Goal: Transaction & Acquisition: Purchase product/service

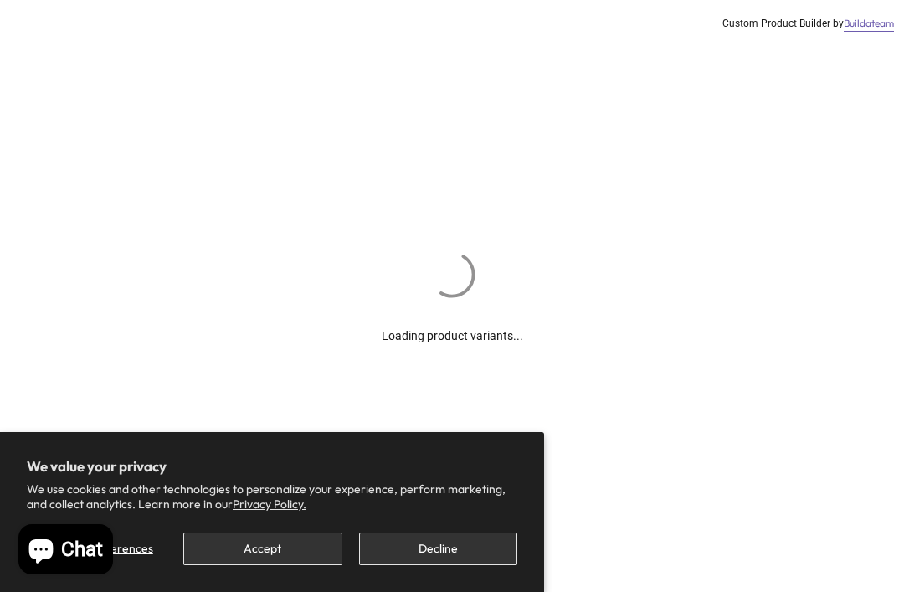
click at [433, 562] on button "Decline" at bounding box center [438, 548] width 158 height 33
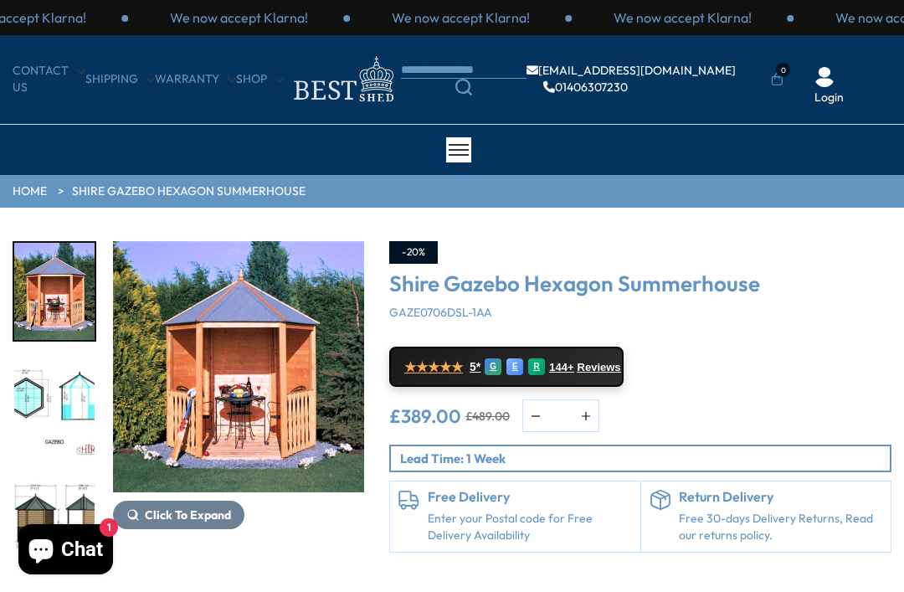
scroll to position [40, 0]
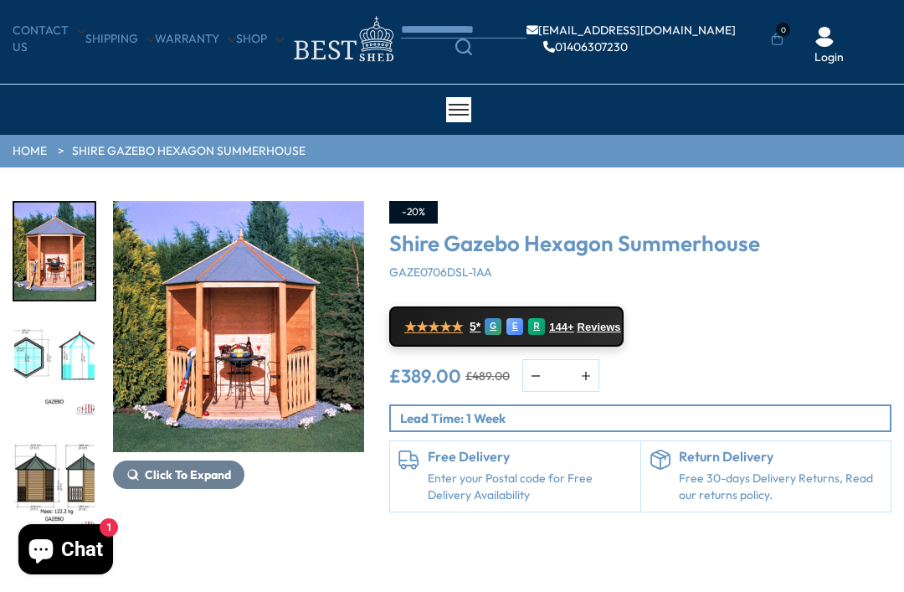
click at [459, 47] on link "Search" at bounding box center [464, 46] width 126 height 17
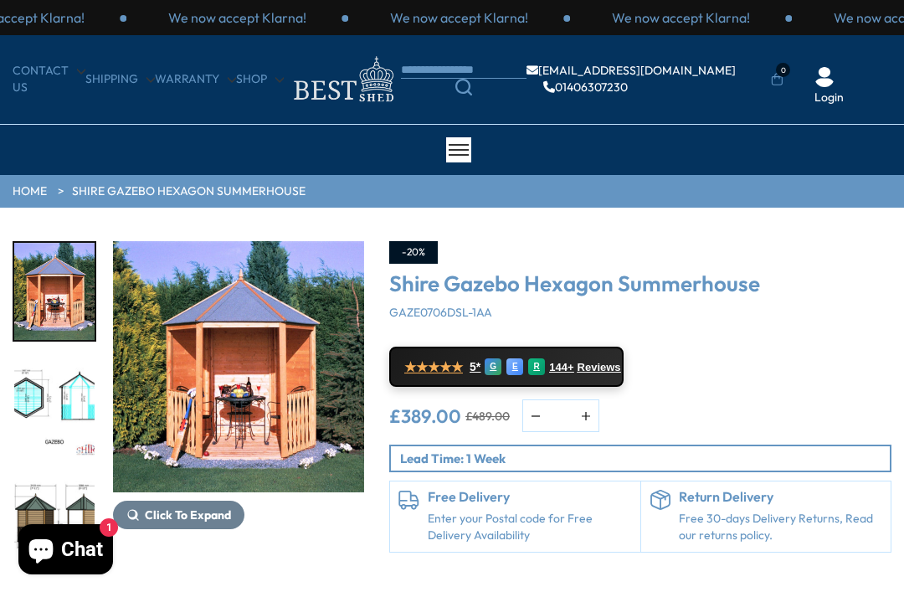
scroll to position [0, 0]
click at [463, 76] on body "We value your privacy We use cookies and other technologies to personalize your…" at bounding box center [452, 296] width 904 height 592
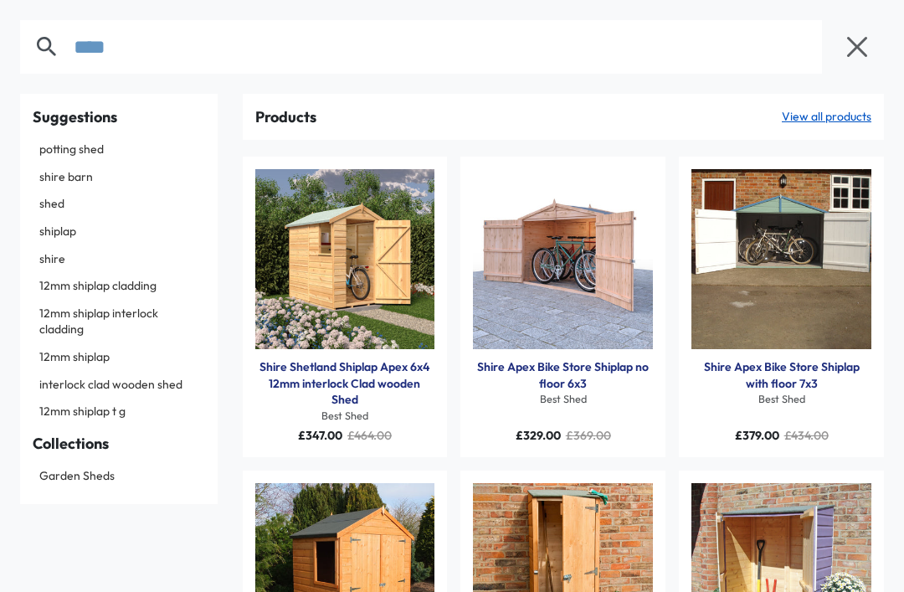
type input "****"
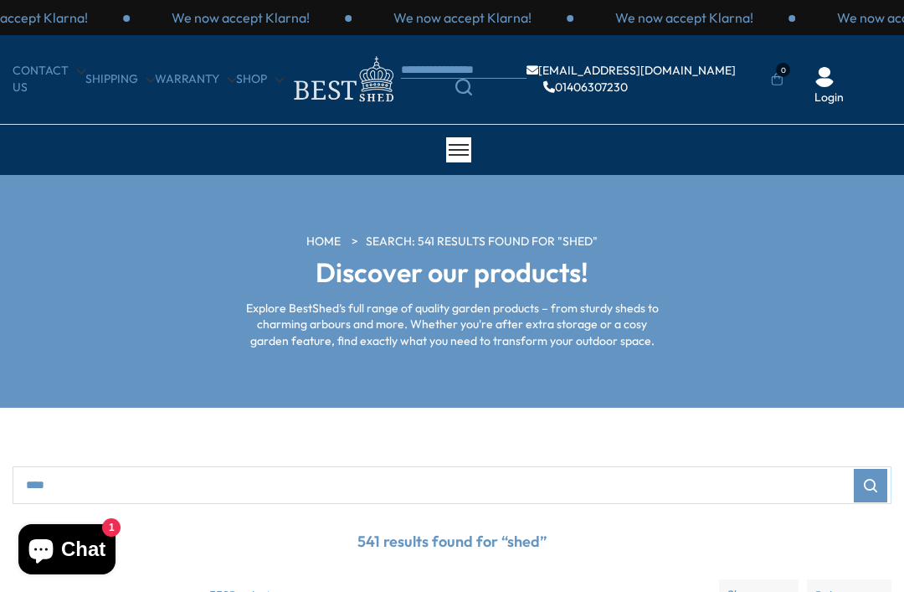
click at [469, 90] on icon "Search" at bounding box center [463, 87] width 17 height 17
click at [479, 69] on body "We now accept Klarna! We now accept Klarna! We now accept Klarna! We now accept…" at bounding box center [452, 296] width 904 height 592
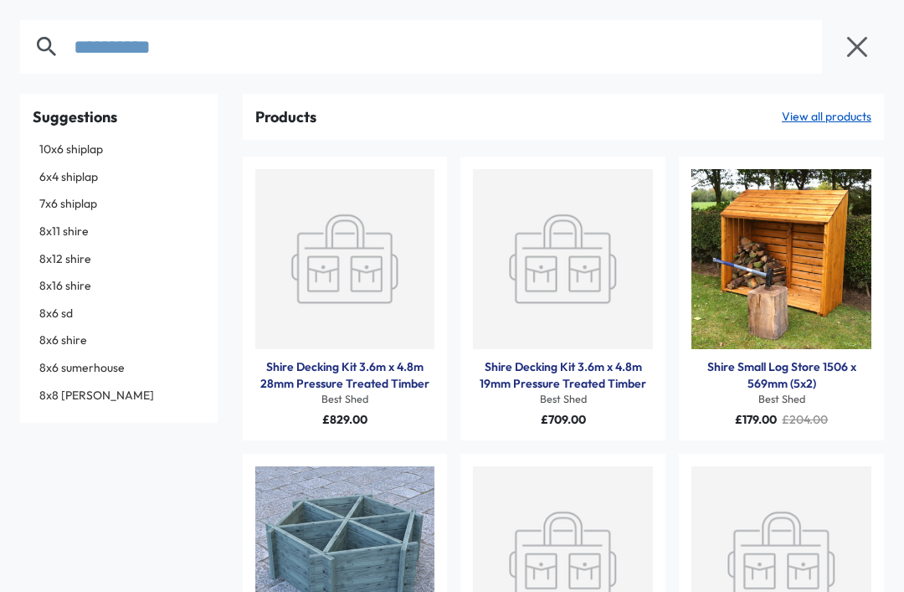
type input "**********"
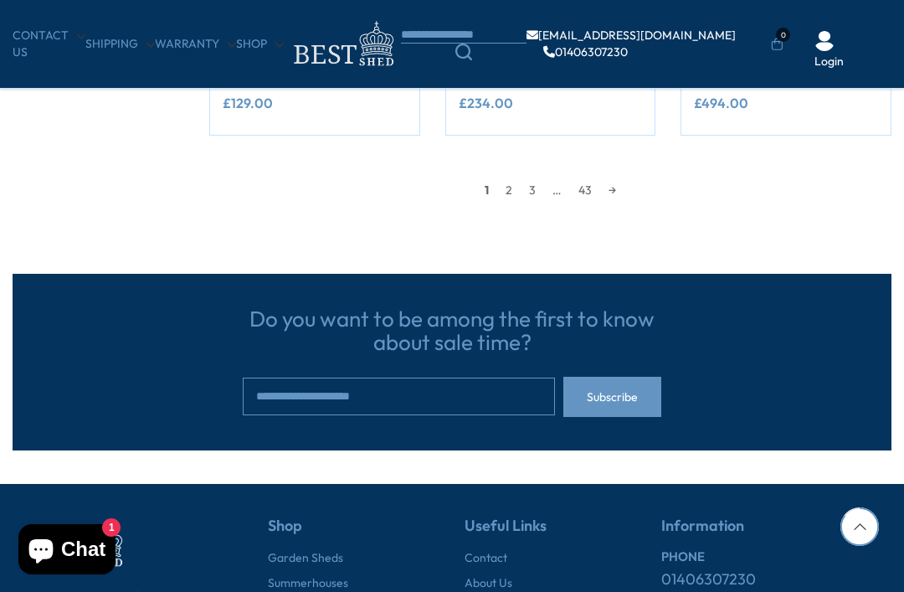
scroll to position [1780, 0]
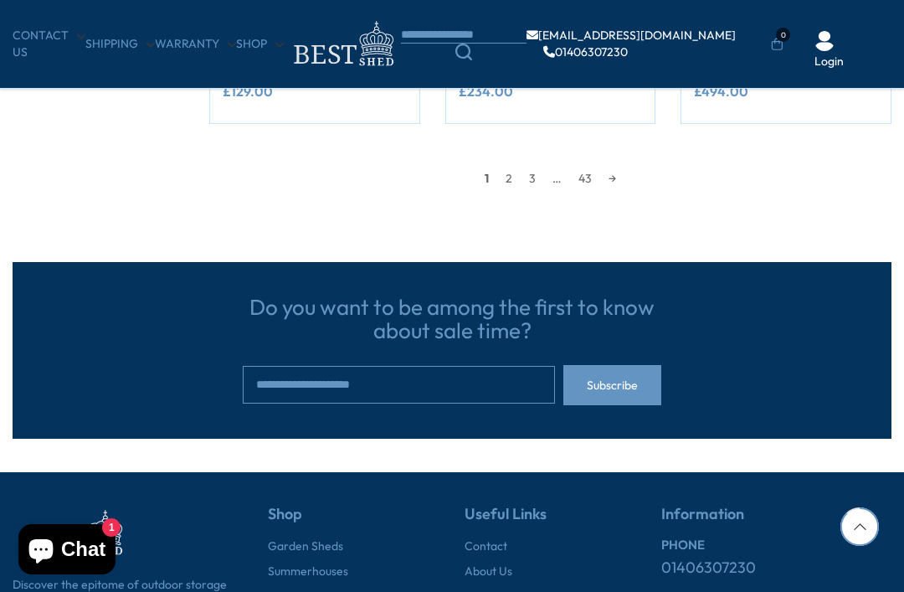
click at [613, 177] on link "→" at bounding box center [612, 178] width 24 height 25
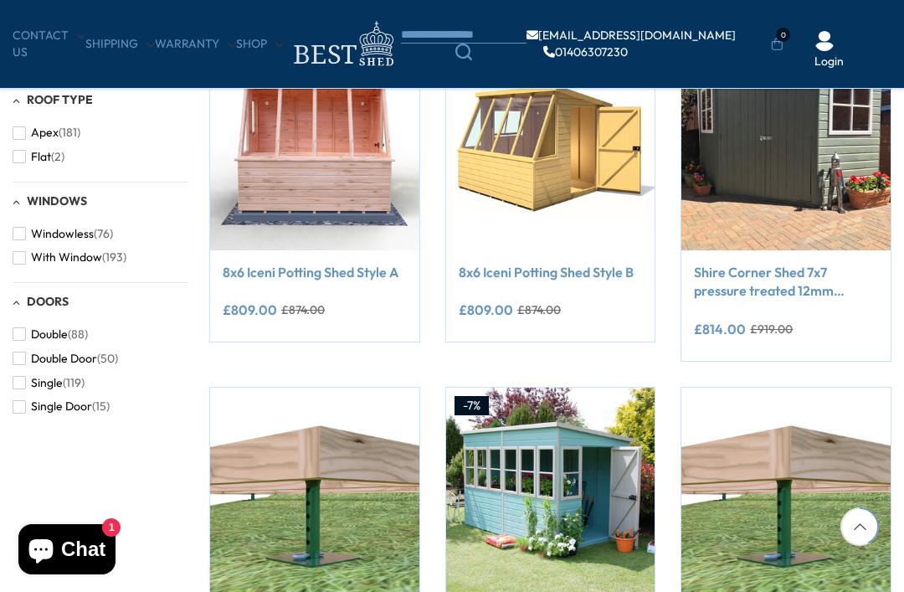
scroll to position [912, 0]
